Goal: Transaction & Acquisition: Purchase product/service

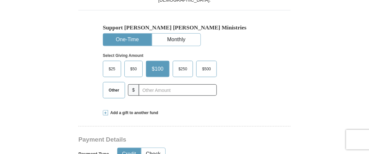
click at [113, 91] on span "Other" at bounding box center [114, 90] width 17 height 10
click at [0, 0] on input "Other" at bounding box center [0, 0] width 0 height 0
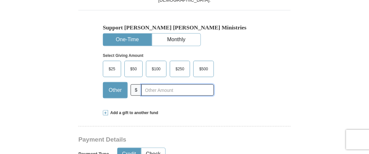
click at [159, 89] on input "text" at bounding box center [178, 89] width 73 height 11
type input "10.00"
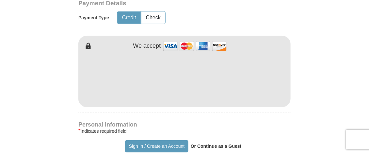
scroll to position [318, 0]
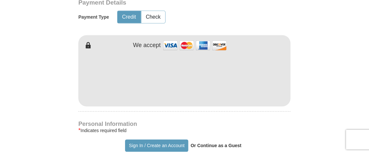
type input "[PERSON_NAME]"
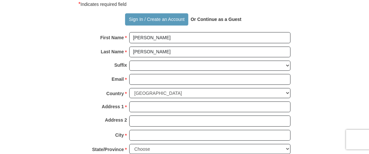
scroll to position [449, 0]
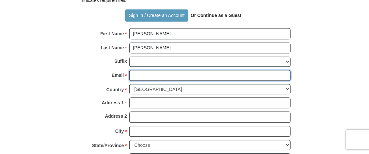
click at [142, 75] on input "Email *" at bounding box center [209, 75] width 161 height 11
type input "[EMAIL_ADDRESS][DOMAIN_NAME]"
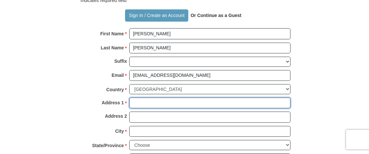
type input "[STREET_ADDRESS]"
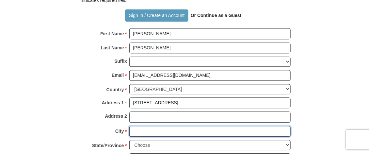
type input "[GEOGRAPHIC_DATA]"
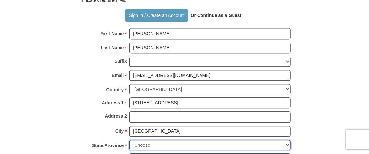
select select "NY"
type input "10598-3427"
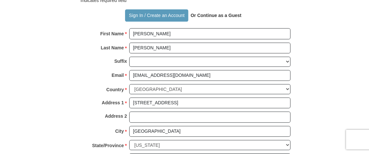
type input "9142153863"
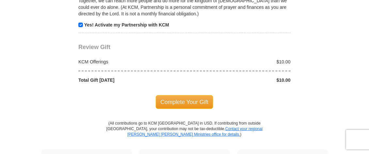
scroll to position [662, 0]
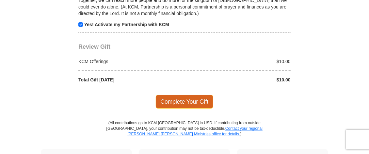
click at [190, 95] on span "Complete Your Gift" at bounding box center [185, 102] width 58 height 14
